Goal: Task Accomplishment & Management: Manage account settings

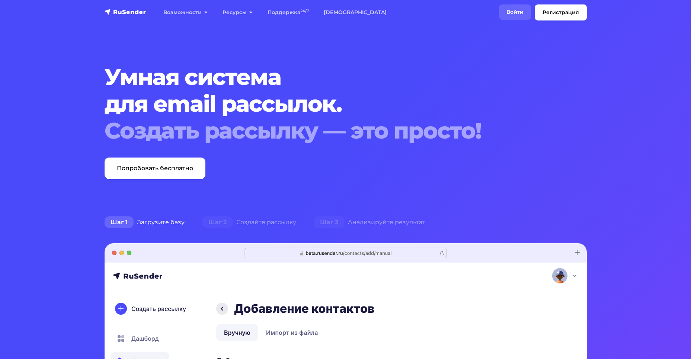
click at [512, 13] on link "Войти" at bounding box center [515, 11] width 32 height 15
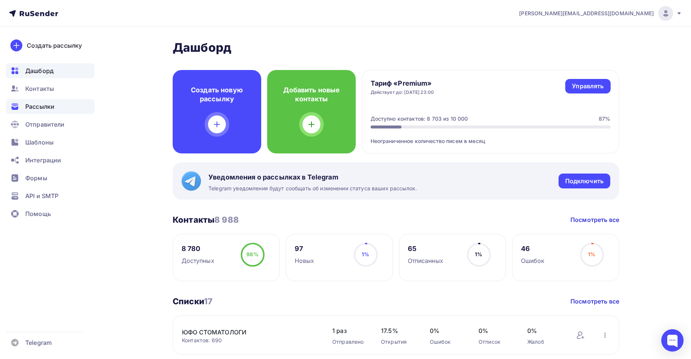
click at [55, 109] on div "Рассылки" at bounding box center [50, 106] width 89 height 15
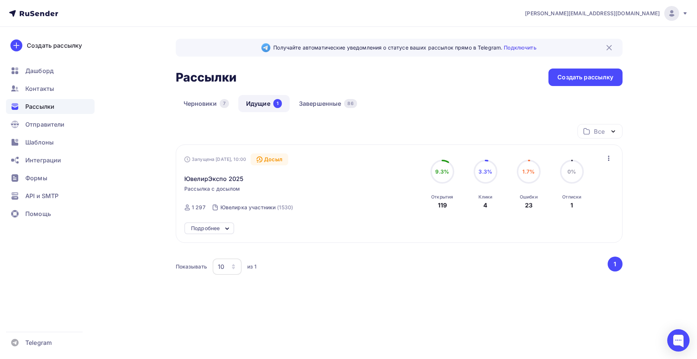
click at [234, 269] on icon "button" at bounding box center [233, 266] width 6 height 6
click at [305, 102] on link "Завершенные 86" at bounding box center [328, 103] width 74 height 17
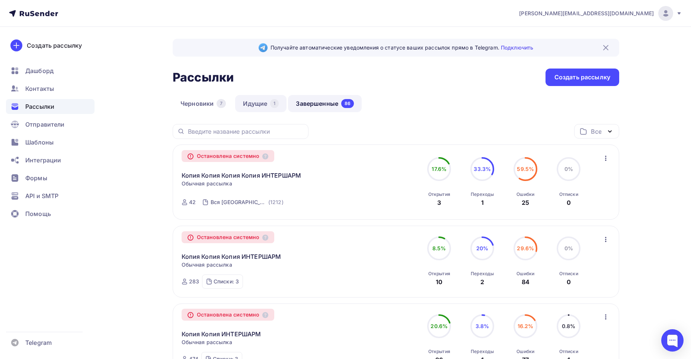
click at [249, 103] on link "Идущие 1" at bounding box center [260, 103] width 51 height 17
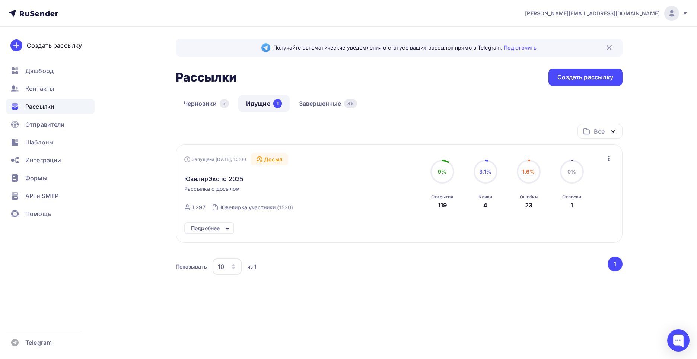
click at [225, 224] on icon at bounding box center [226, 228] width 9 height 9
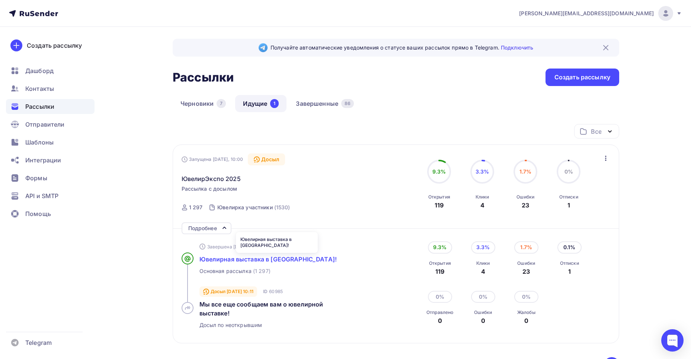
click at [286, 259] on span "Ювелирная выставка в [GEOGRAPHIC_DATA]!" at bounding box center [267, 258] width 137 height 7
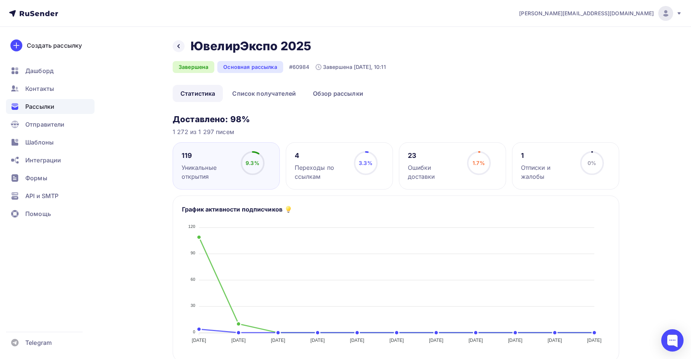
click at [525, 171] on div "Отписки и жалобы" at bounding box center [547, 172] width 52 height 18
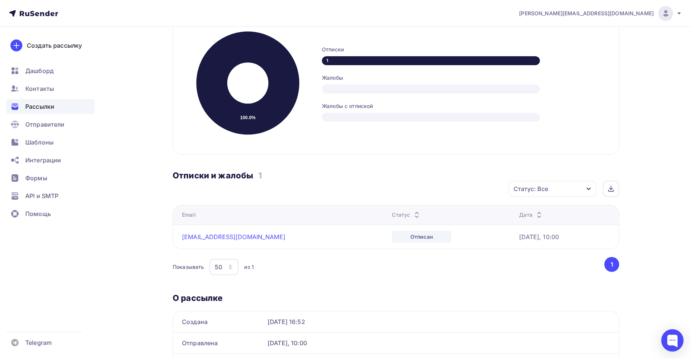
scroll to position [186, 0]
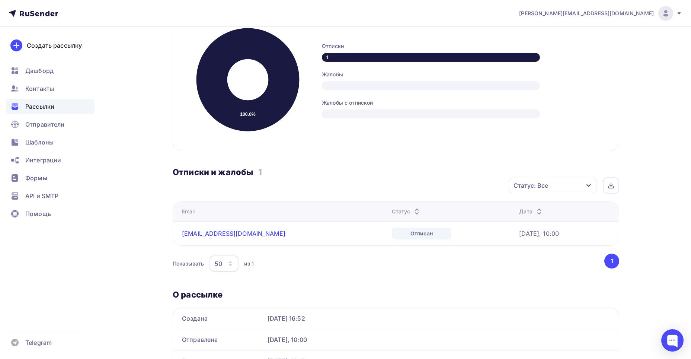
click at [206, 233] on link "[EMAIL_ADDRESS][DOMAIN_NAME]" at bounding box center [233, 233] width 103 height 7
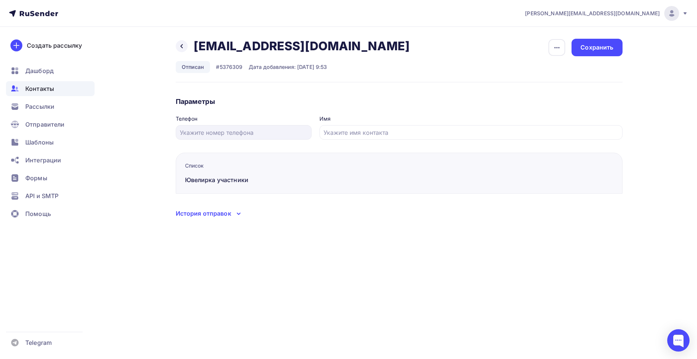
drag, startPoint x: 195, startPoint y: 43, endPoint x: 335, endPoint y: 51, distance: 140.1
click at [335, 51] on h2 "[EMAIL_ADDRESS][DOMAIN_NAME]" at bounding box center [301, 46] width 216 height 15
copy h2 "[EMAIL_ADDRESS][DOMAIN_NAME]"
